Goal: Information Seeking & Learning: Learn about a topic

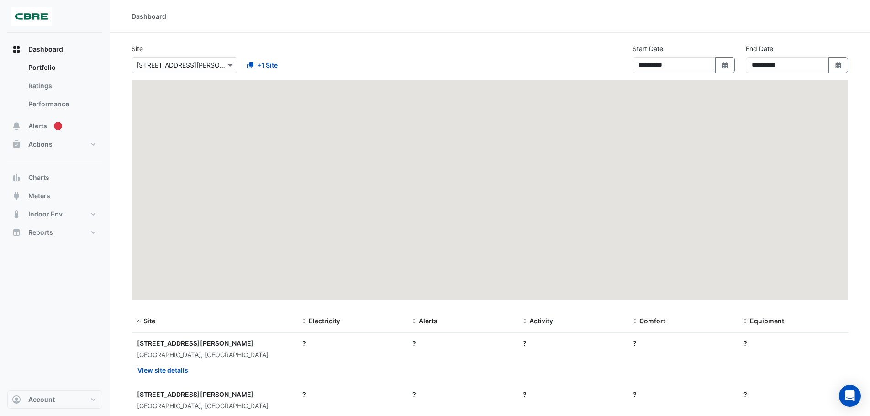
select select "***"
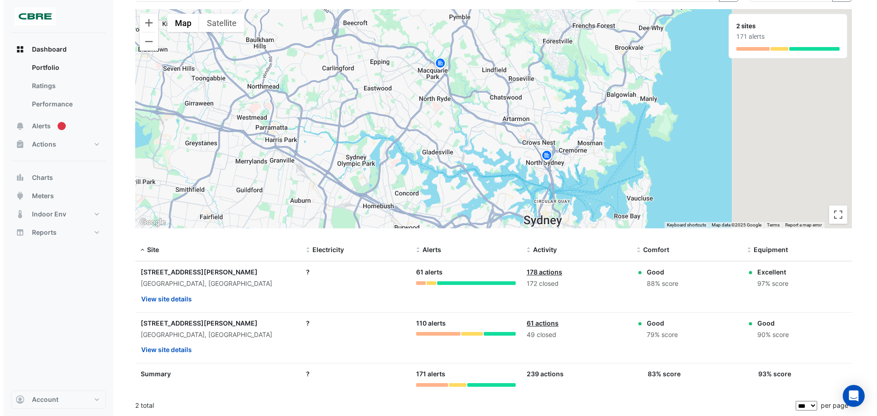
scroll to position [72, 0]
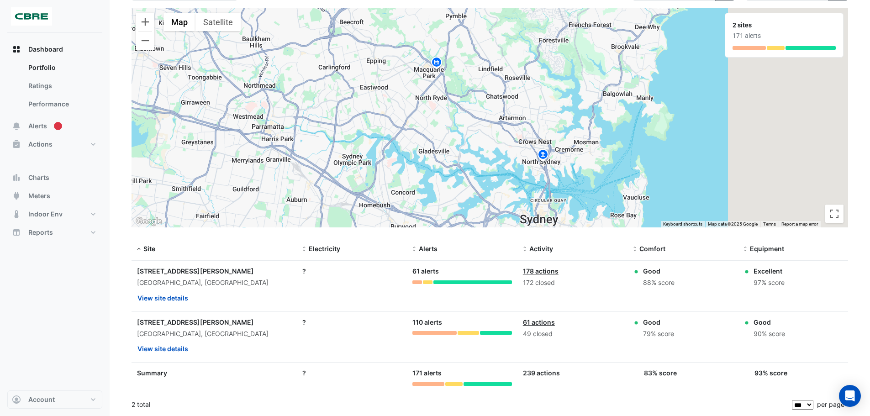
click at [175, 269] on div "[STREET_ADDRESS][PERSON_NAME]" at bounding box center [214, 271] width 154 height 10
copy div "[STREET_ADDRESS][PERSON_NAME]"
click at [546, 152] on img at bounding box center [543, 156] width 15 height 16
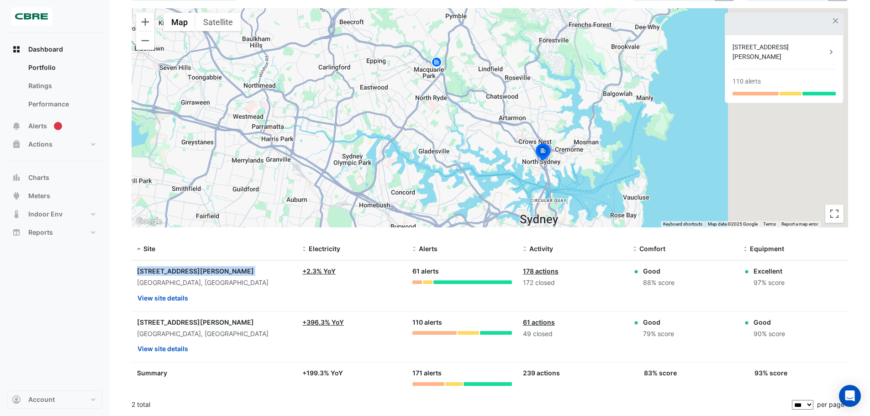
click at [440, 73] on div "To navigate, press the arrow keys. To activate drag with keyboard, press Alt + …" at bounding box center [490, 117] width 717 height 219
click at [440, 63] on img at bounding box center [436, 64] width 15 height 16
click at [543, 157] on img at bounding box center [543, 156] width 15 height 16
click at [779, 78] on div "[STREET_ADDRESS][PERSON_NAME] 110 alerts" at bounding box center [784, 69] width 118 height 68
click at [786, 63] on div "[STREET_ADDRESS][PERSON_NAME] 110 alerts" at bounding box center [784, 69] width 118 height 68
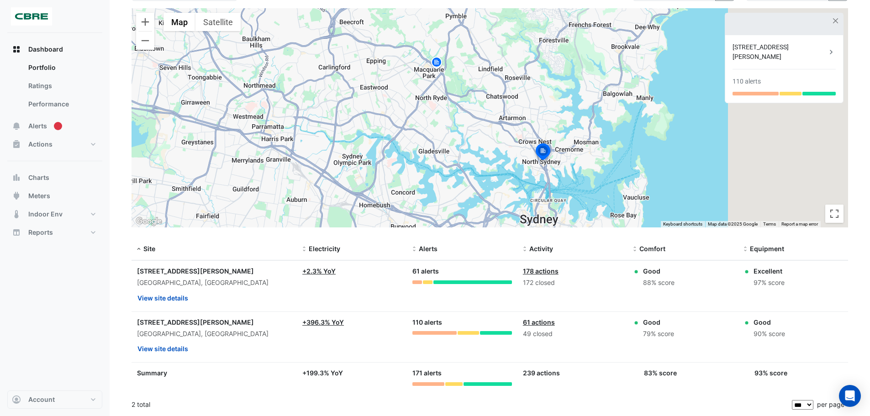
click at [794, 48] on div "[STREET_ADDRESS][PERSON_NAME]" at bounding box center [780, 51] width 94 height 19
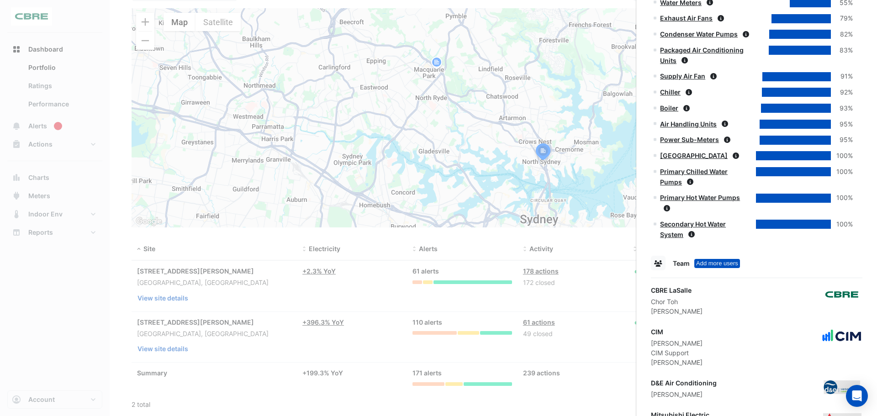
scroll to position [637, 0]
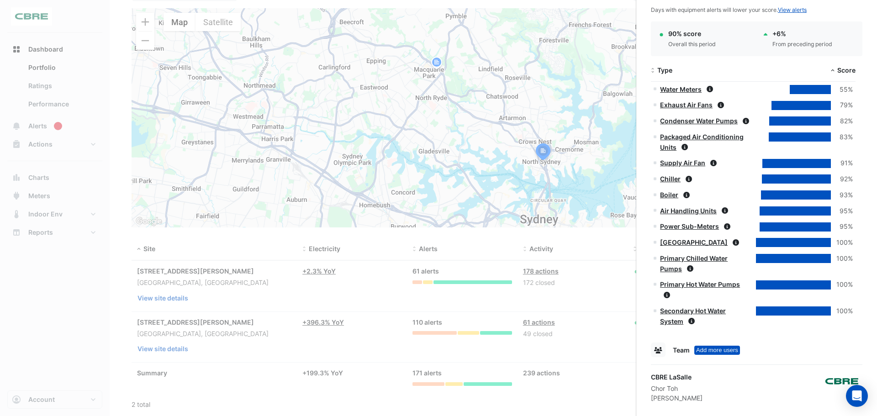
click at [669, 176] on link "Chiller" at bounding box center [670, 179] width 21 height 8
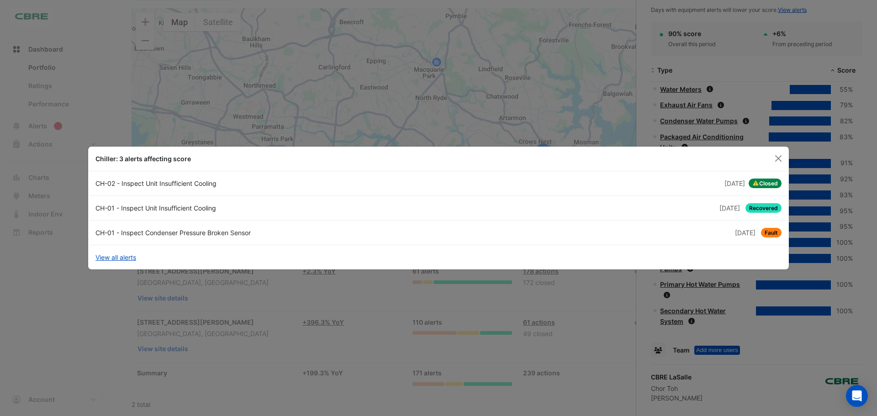
click at [765, 221] on link "CH-01 - Inspect Condenser Pressure Broken Sensor [DATE] Fault" at bounding box center [438, 233] width 697 height 25
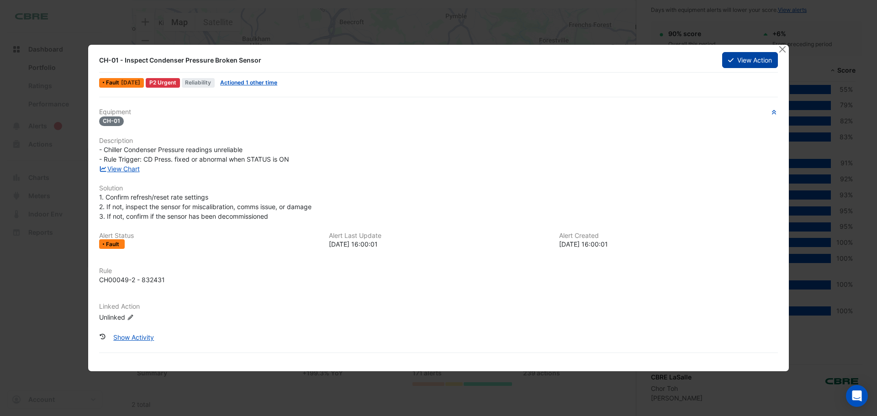
click at [758, 55] on button "View Action" at bounding box center [750, 60] width 56 height 16
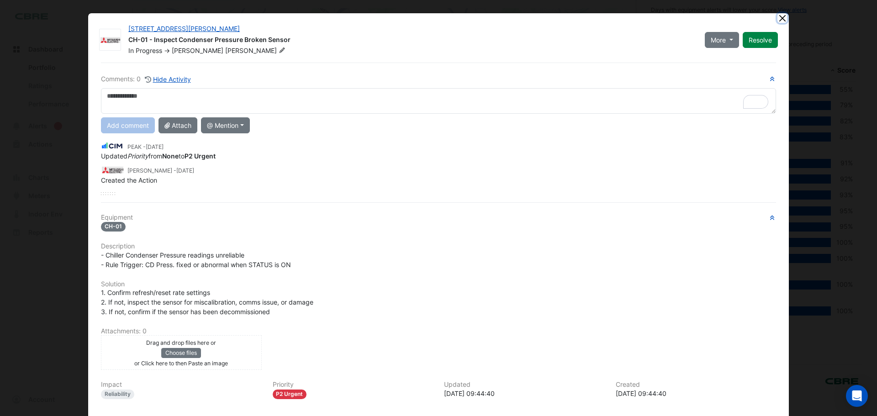
click at [780, 20] on button "Close" at bounding box center [782, 18] width 10 height 10
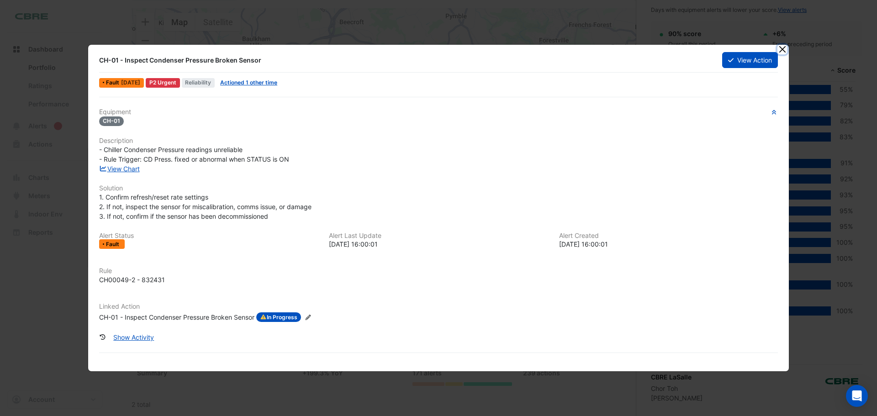
click at [778, 50] on button "Close" at bounding box center [782, 50] width 10 height 10
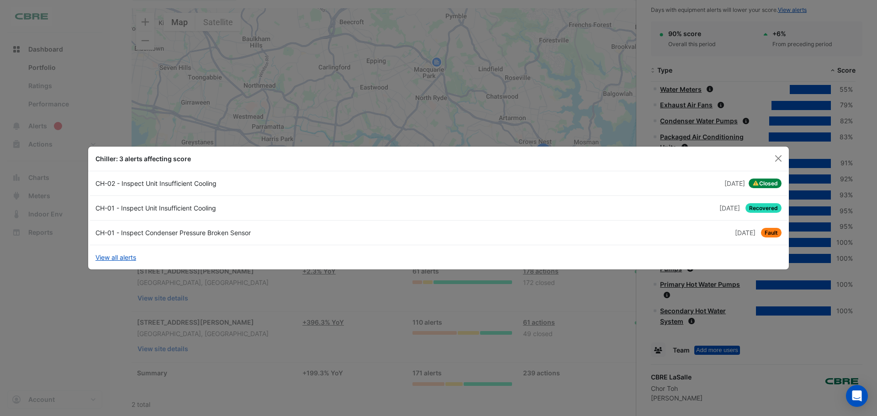
click at [1, 311] on ngb-modal-window "Chiller: 3 alerts affecting score CH-02 - Inspect Unit Insufficient Cooling [DA…" at bounding box center [438, 208] width 877 height 416
click at [775, 157] on button "Close" at bounding box center [778, 159] width 14 height 14
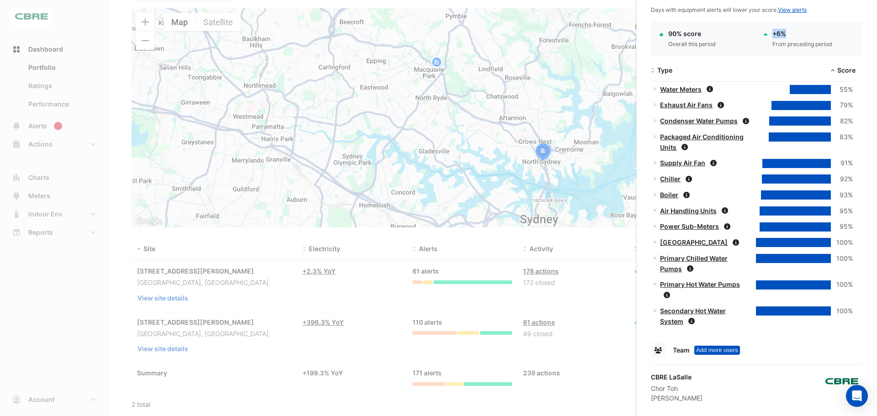
drag, startPoint x: 744, startPoint y: 41, endPoint x: 806, endPoint y: 38, distance: 62.2
click at [806, 38] on div "90% score Overall this period + 6% From preceding period" at bounding box center [757, 39] width 208 height 20
click at [808, 28] on div "90% score Overall this period + 6% From preceding period" at bounding box center [756, 38] width 211 height 34
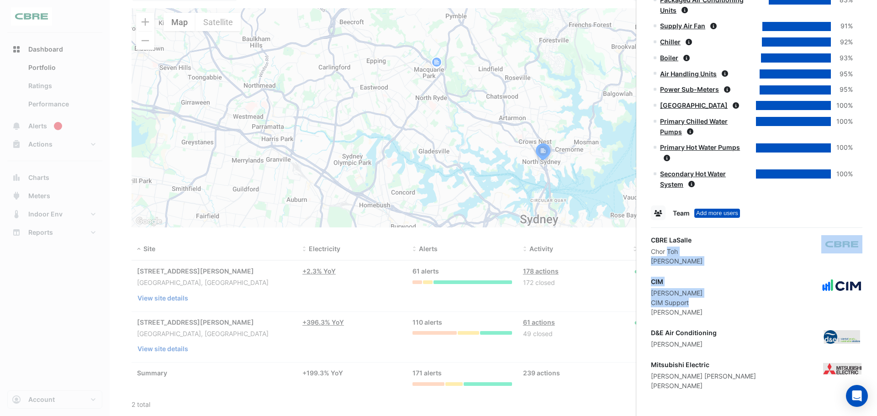
drag, startPoint x: 668, startPoint y: 252, endPoint x: 723, endPoint y: 301, distance: 74.1
click at [723, 301] on div "CIM [PERSON_NAME] CIM Support [PERSON_NAME]" at bounding box center [756, 297] width 211 height 40
click at [690, 292] on div "[PERSON_NAME]" at bounding box center [677, 293] width 52 height 10
click at [19, 369] on ngb-offcanvas-backdrop at bounding box center [438, 208] width 877 height 416
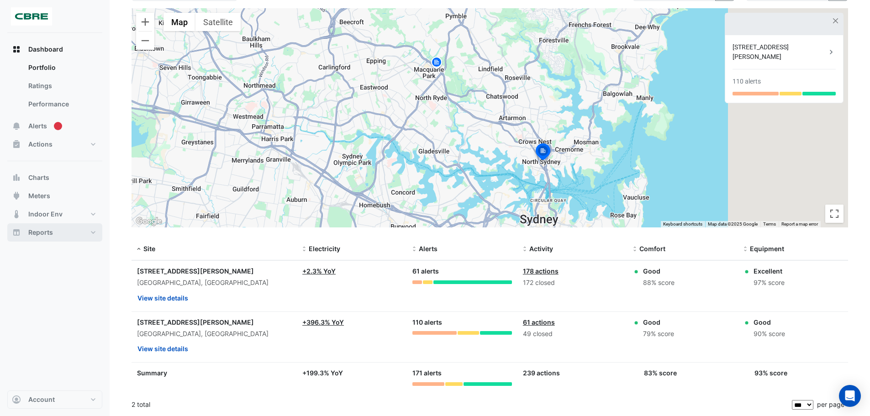
click at [89, 230] on button "Reports" at bounding box center [54, 232] width 95 height 18
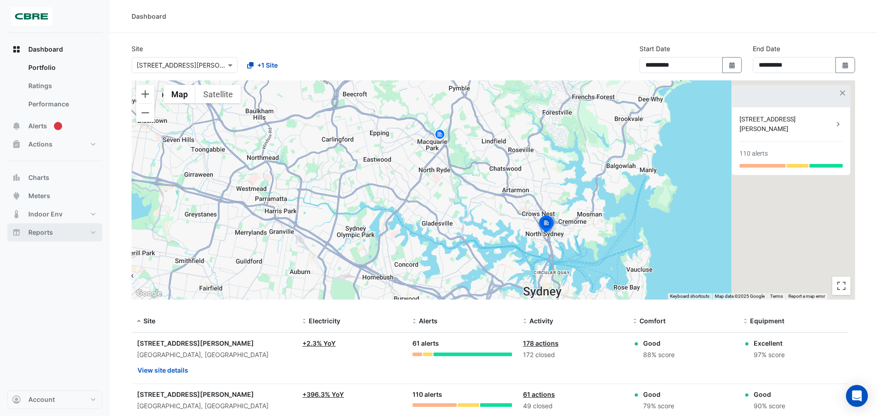
select select "***"
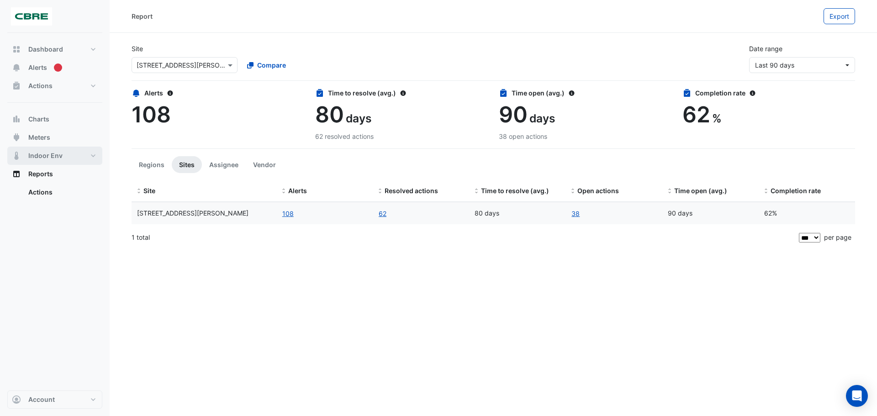
click at [59, 158] on span "Indoor Env" at bounding box center [45, 155] width 34 height 9
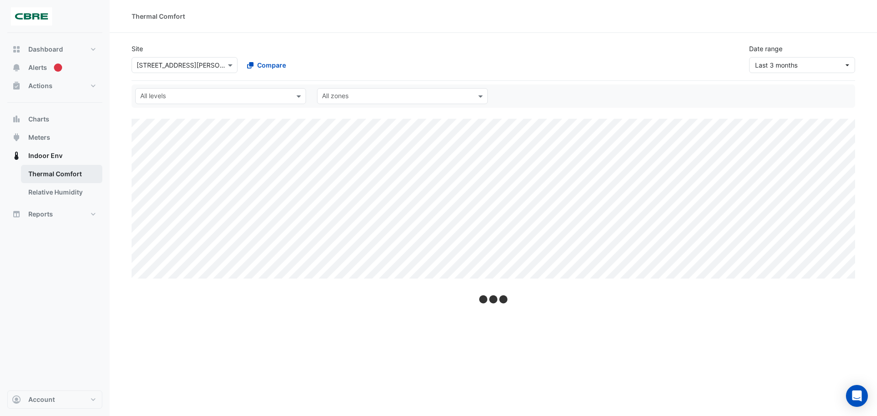
click at [59, 177] on link "Thermal Comfort" at bounding box center [61, 174] width 81 height 18
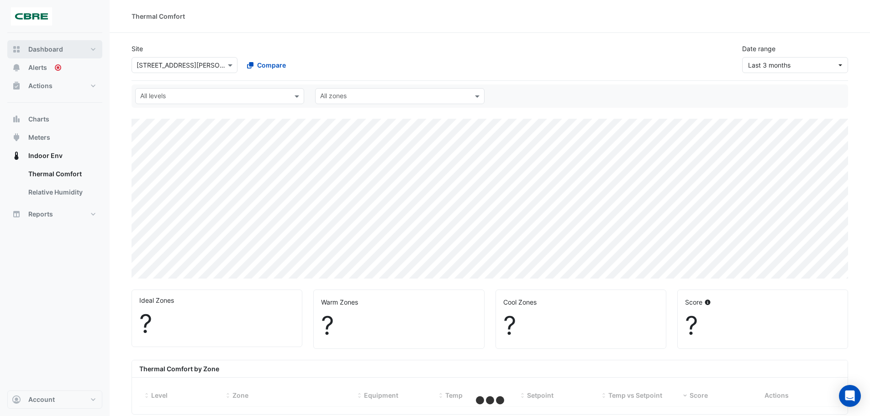
click at [44, 44] on button "Dashboard" at bounding box center [54, 49] width 95 height 18
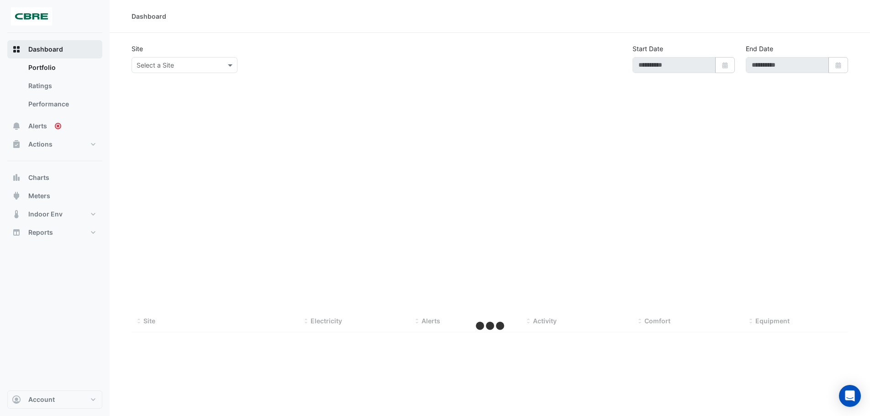
type input "**********"
select select "***"
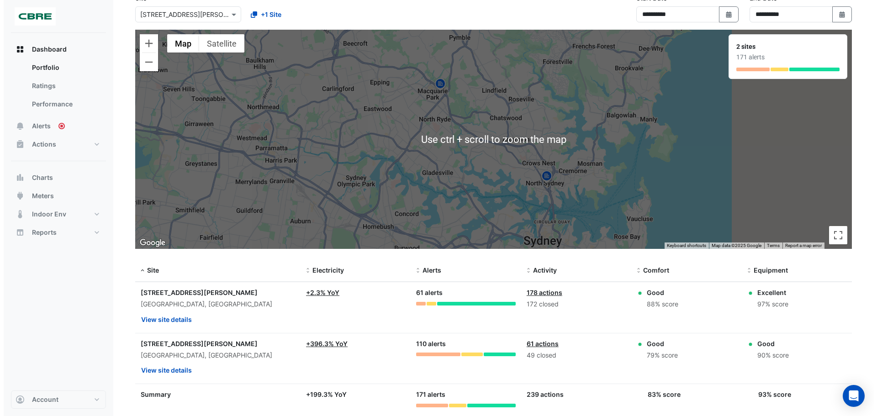
scroll to position [72, 0]
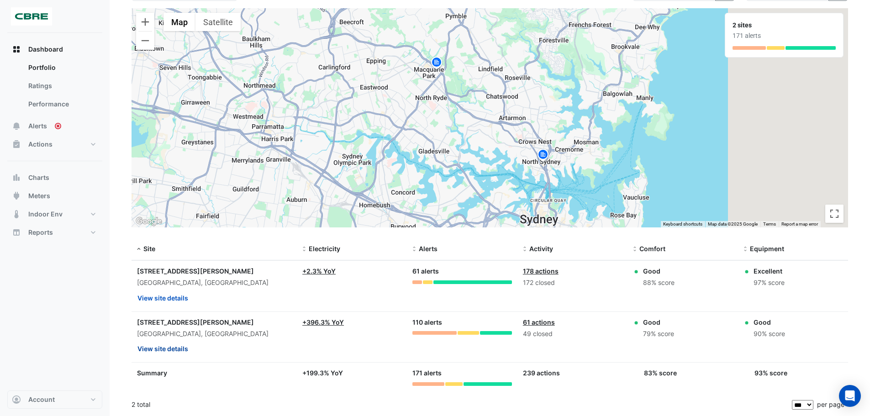
click at [168, 349] on button "View site details" at bounding box center [163, 349] width 52 height 16
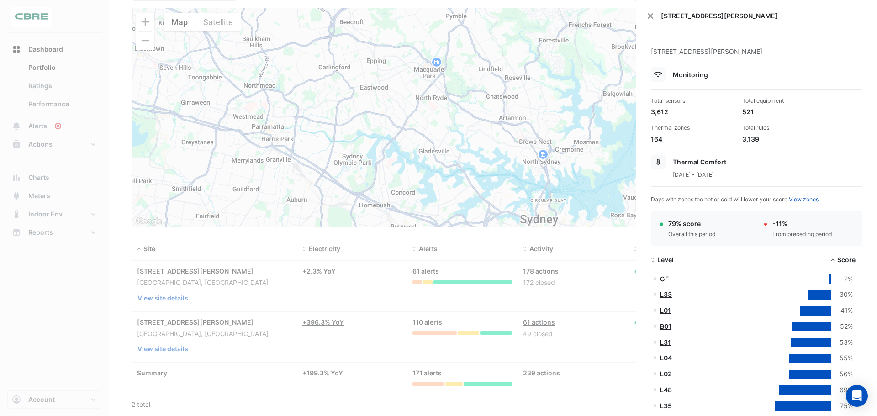
click at [662, 277] on link "GF" at bounding box center [664, 279] width 9 height 8
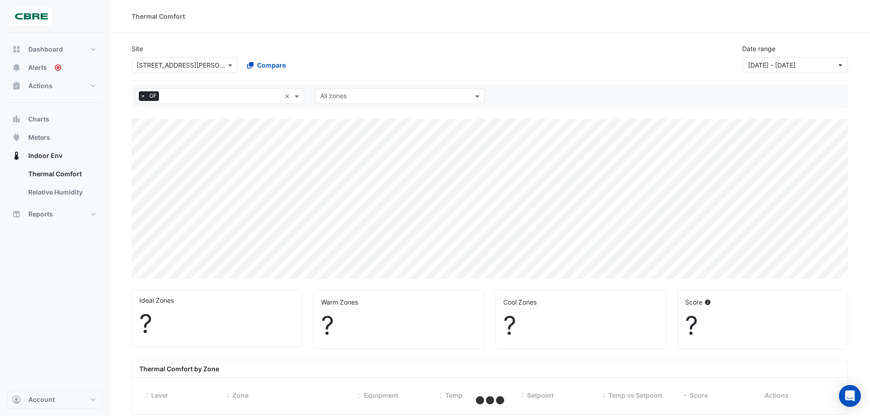
select select "***"
